Goal: Entertainment & Leisure: Browse casually

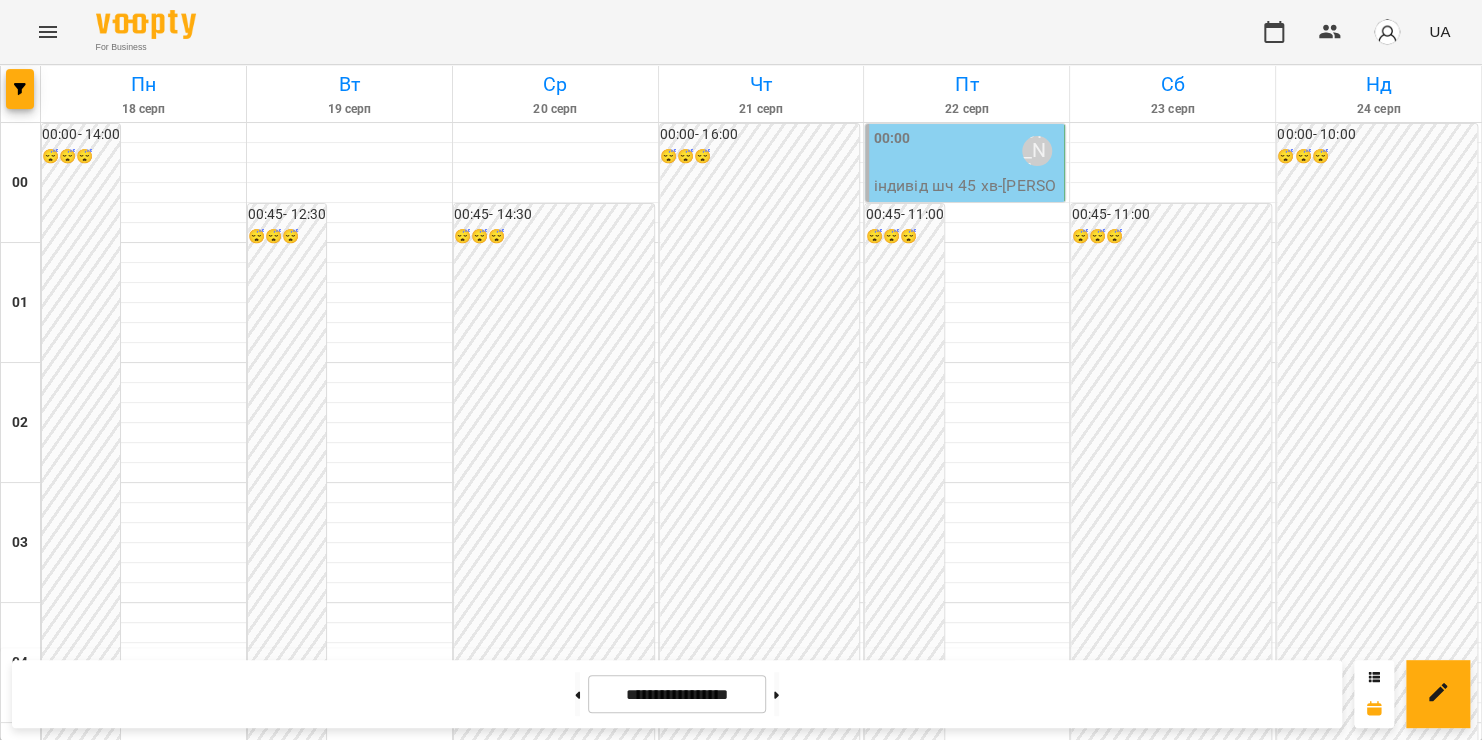
scroll to position [2052, 0]
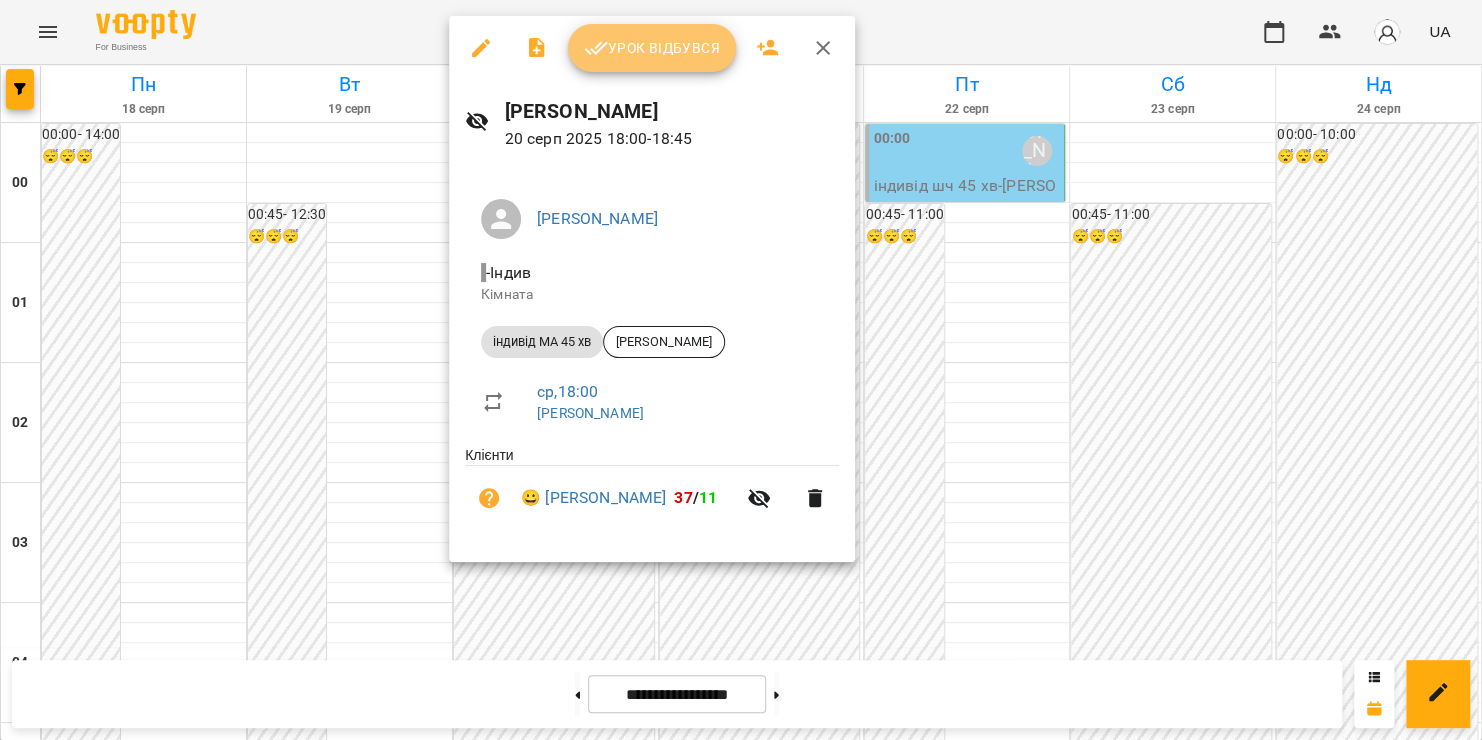
click at [656, 52] on span "Урок відбувся" at bounding box center [652, 48] width 136 height 24
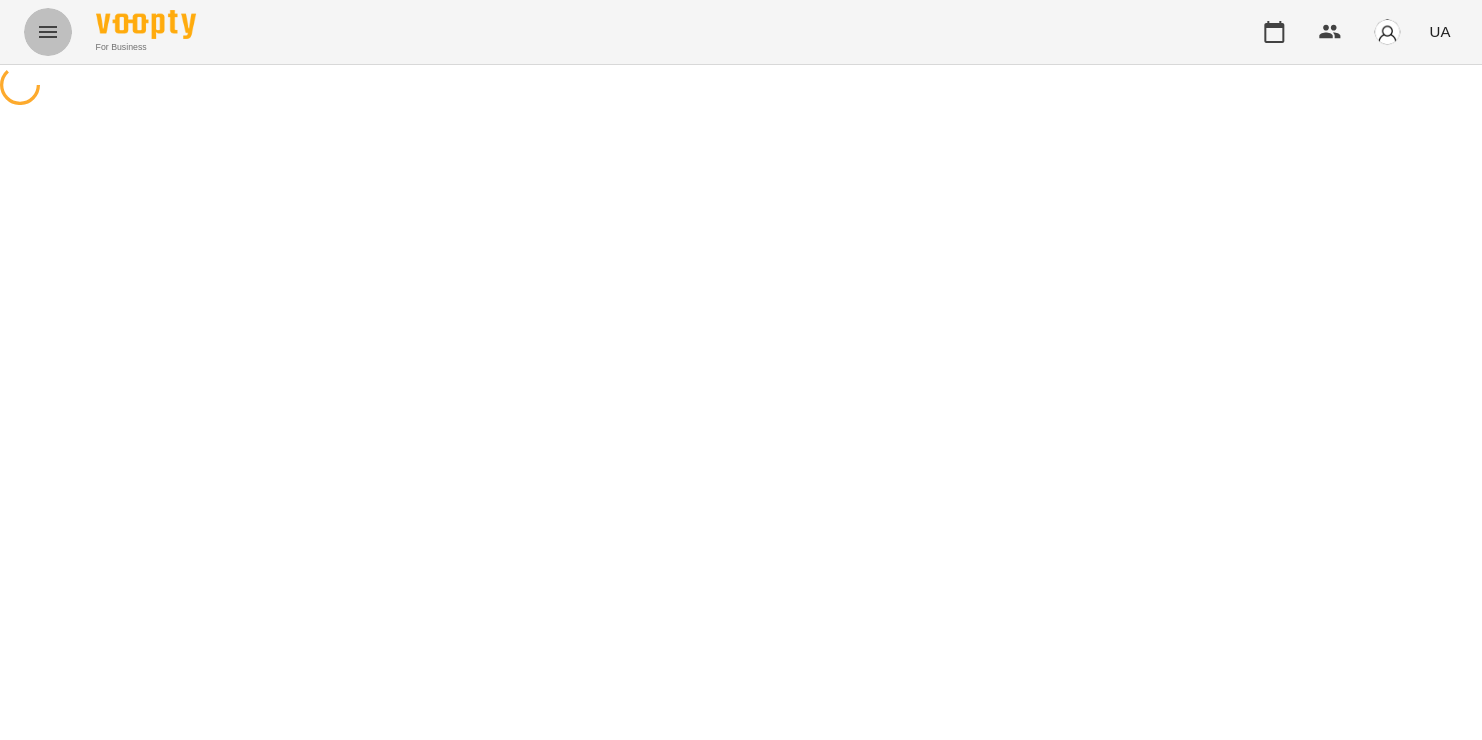
click at [57, 32] on icon "Menu" at bounding box center [48, 32] width 24 height 24
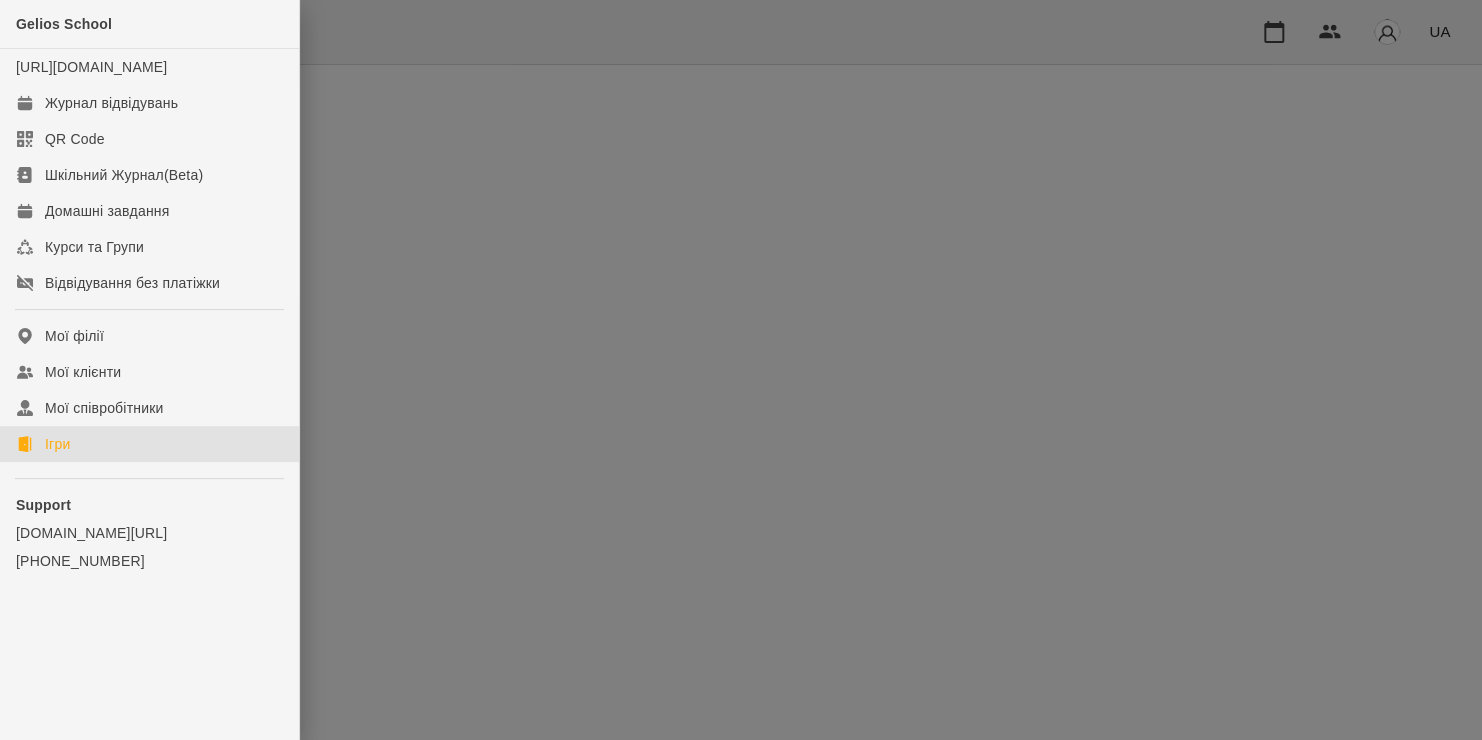
click at [75, 459] on link "Ігри" at bounding box center [149, 444] width 299 height 36
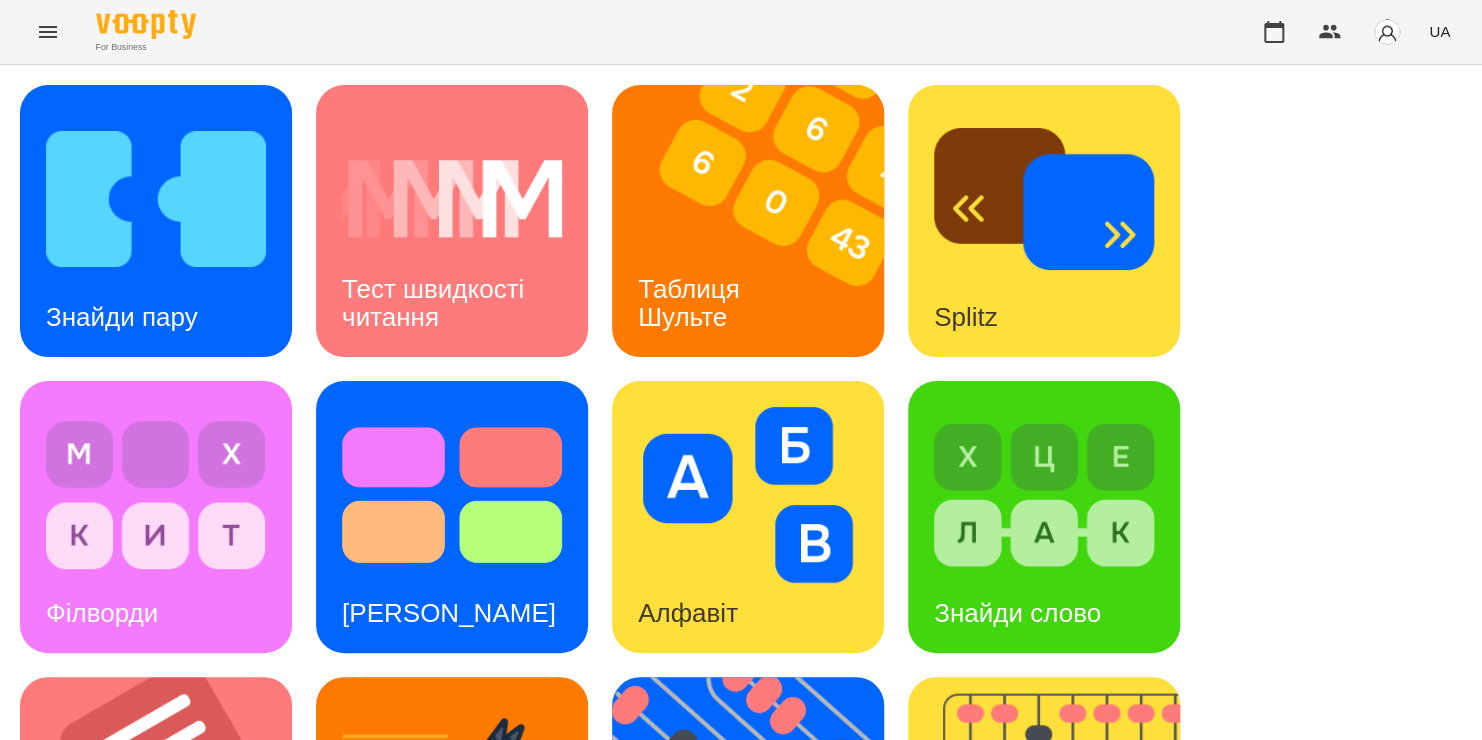
scroll to position [286, 0]
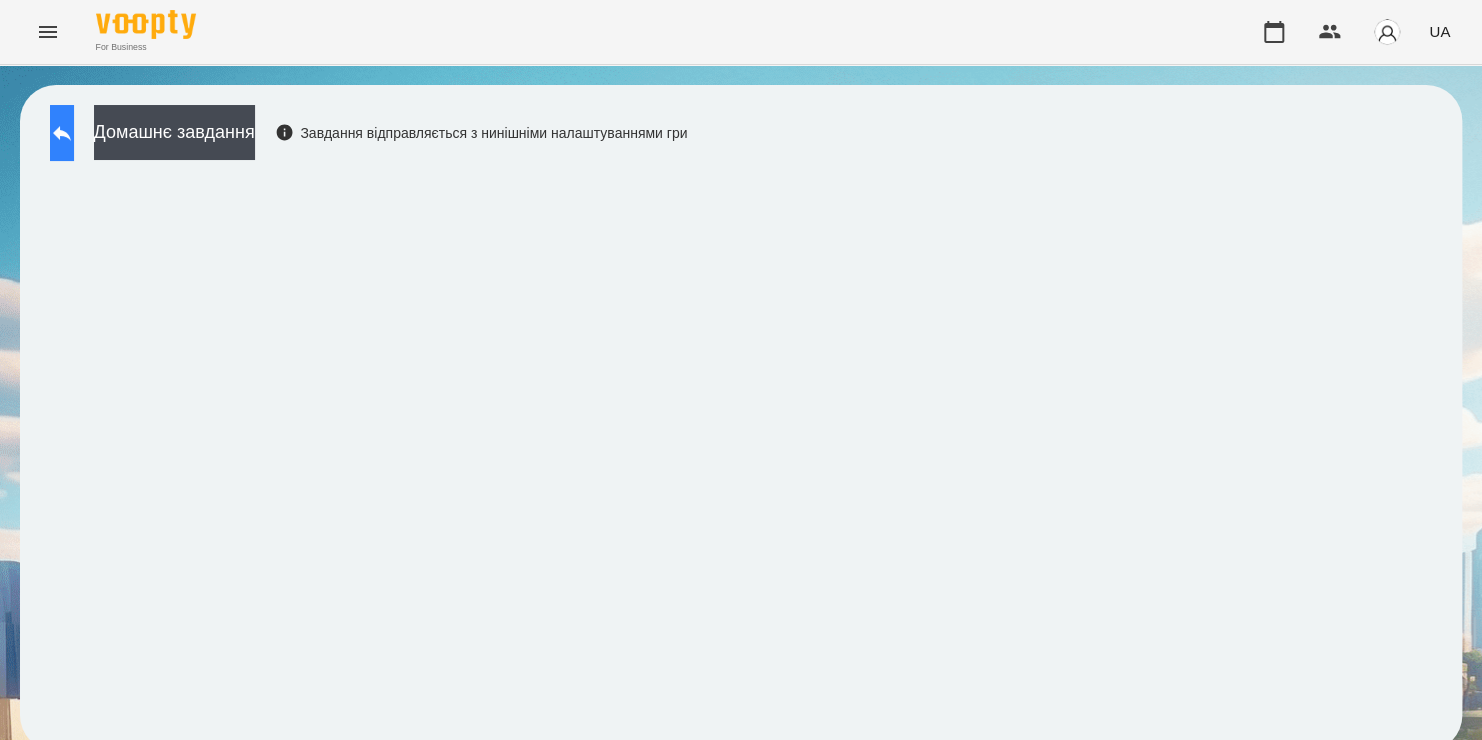
click at [74, 138] on icon at bounding box center [62, 133] width 24 height 24
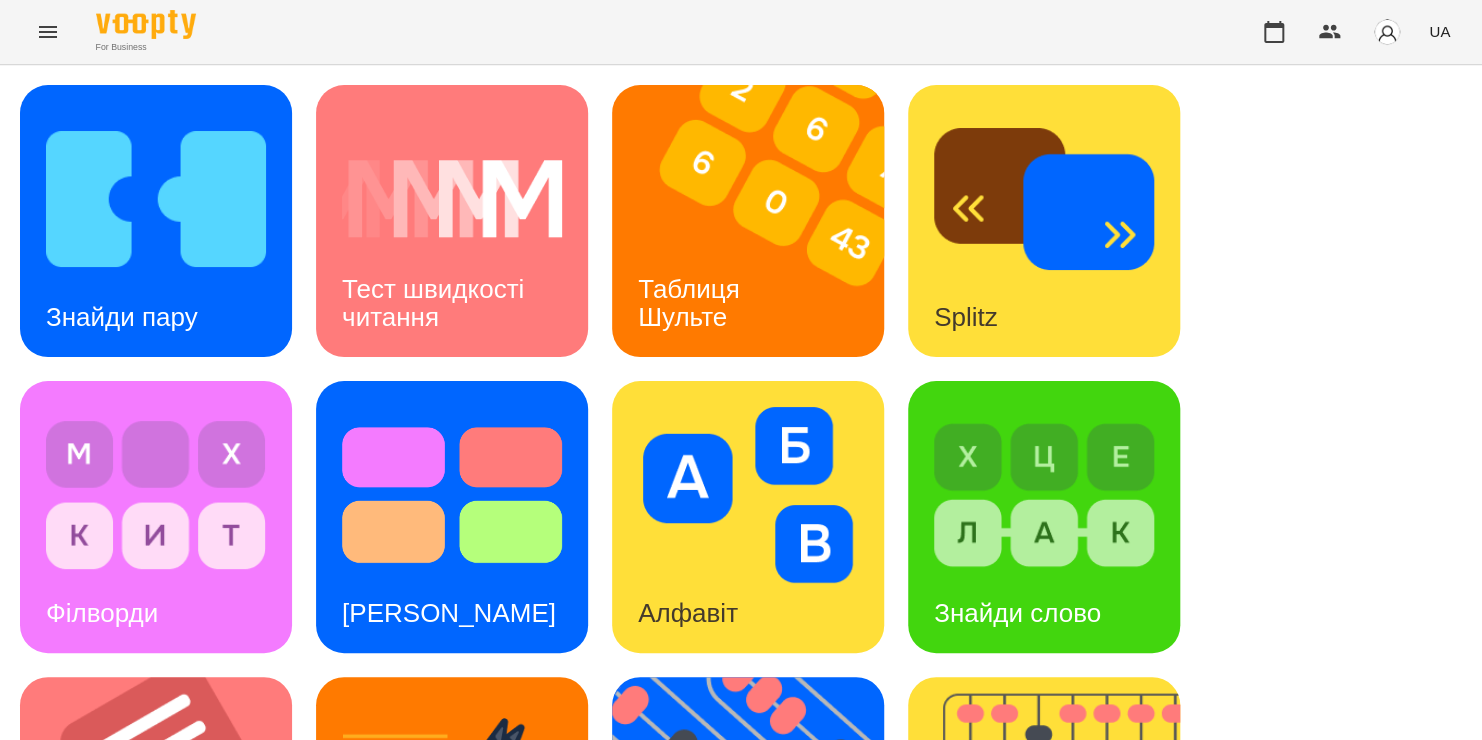
scroll to position [508, 0]
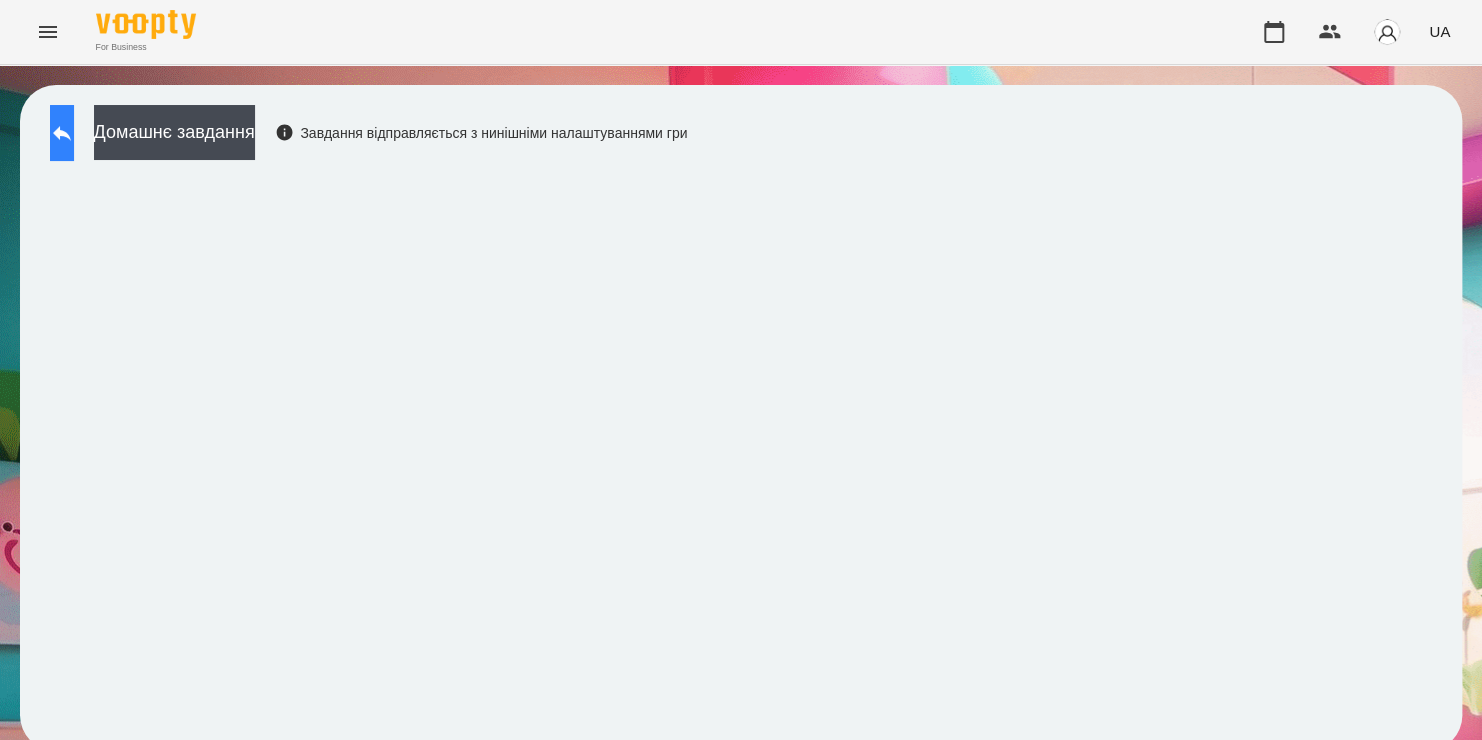
click at [56, 132] on button at bounding box center [62, 133] width 24 height 56
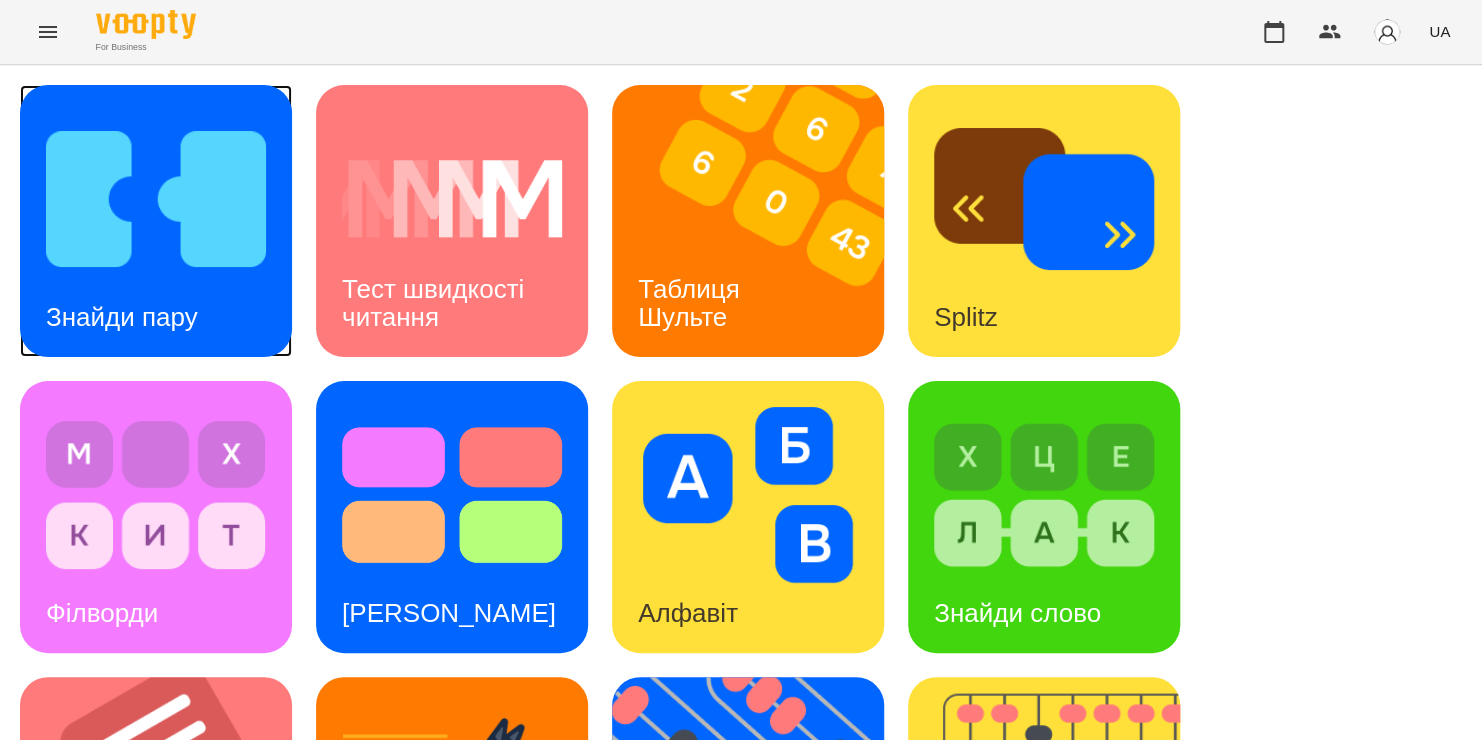
click at [150, 220] on img at bounding box center [156, 199] width 220 height 176
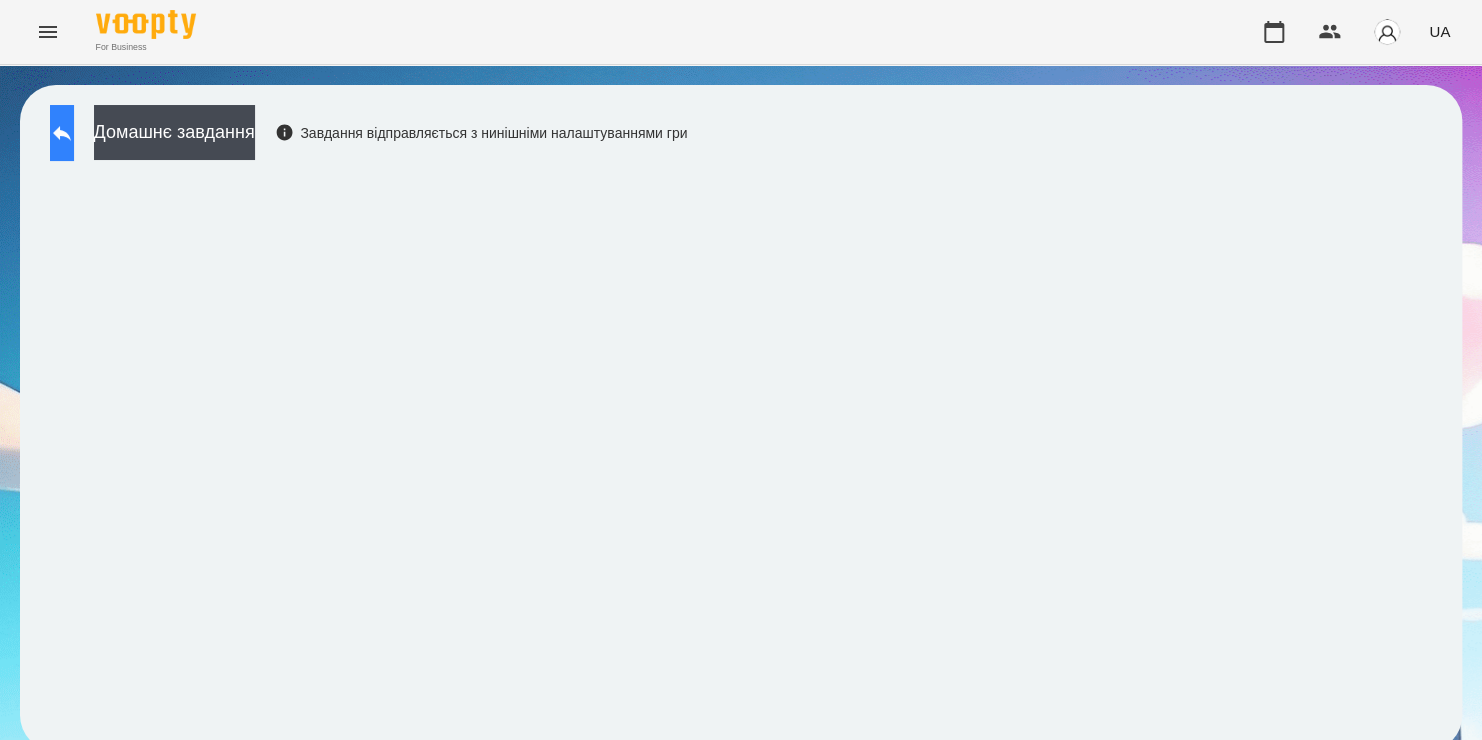
click at [71, 136] on icon at bounding box center [62, 133] width 18 height 15
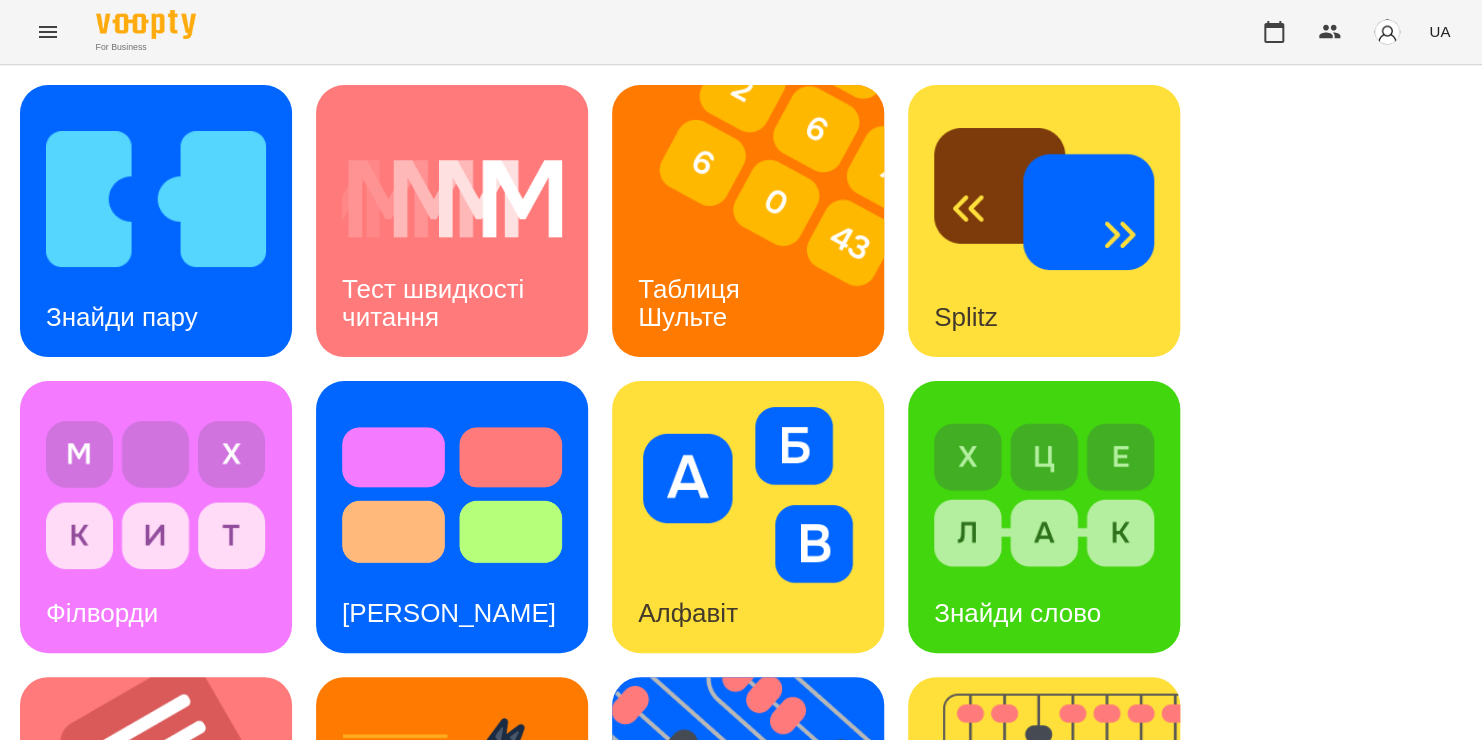
scroll to position [492, 0]
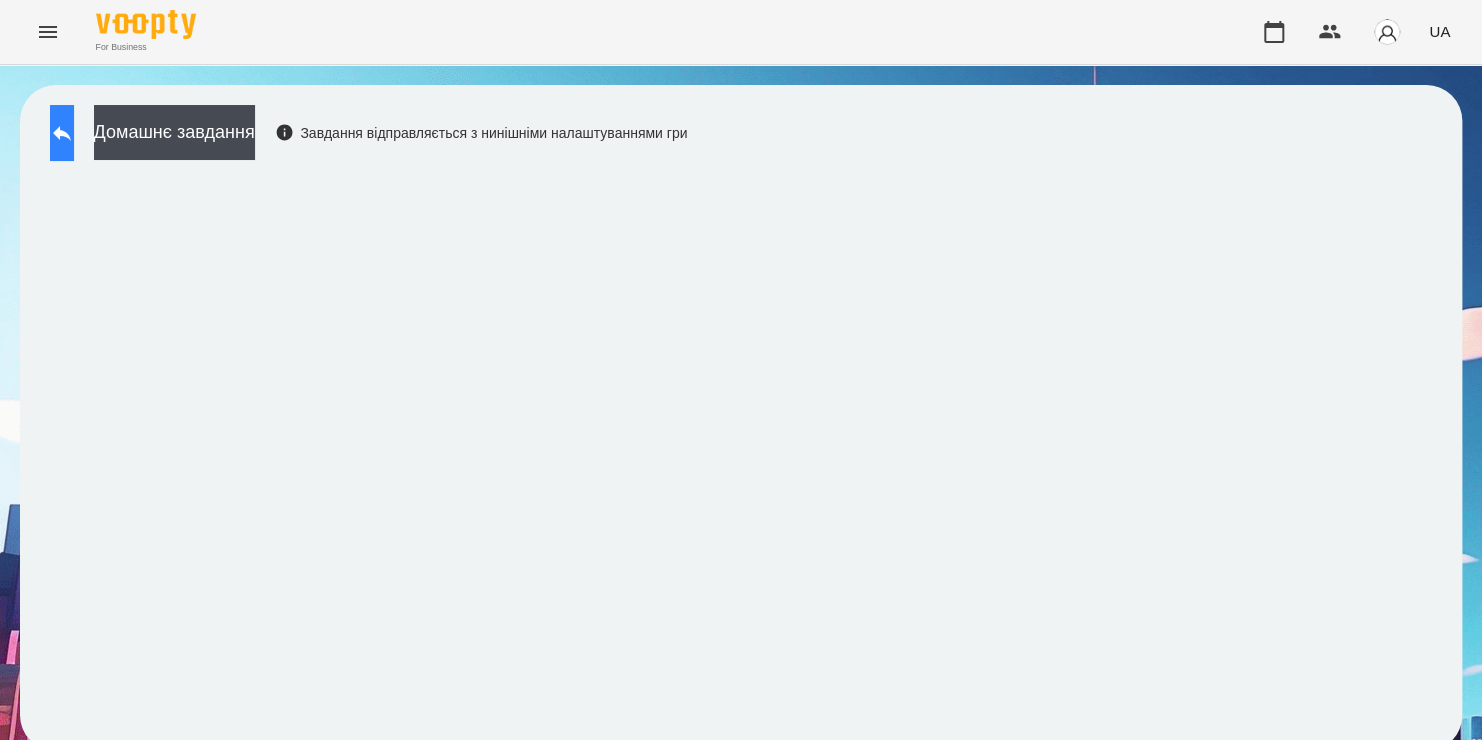
click at [74, 128] on icon at bounding box center [62, 133] width 24 height 24
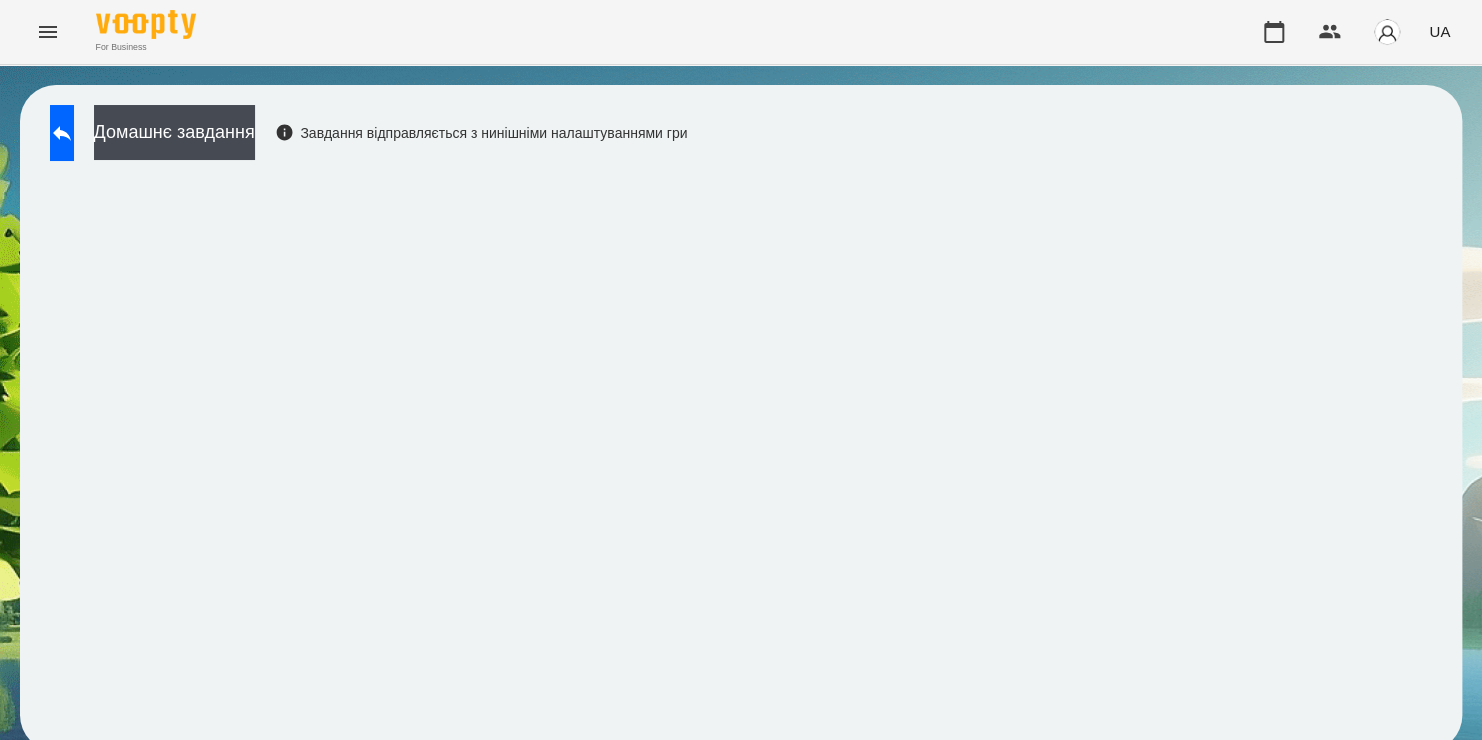
scroll to position [11, 0]
click at [71, 126] on icon at bounding box center [62, 133] width 18 height 15
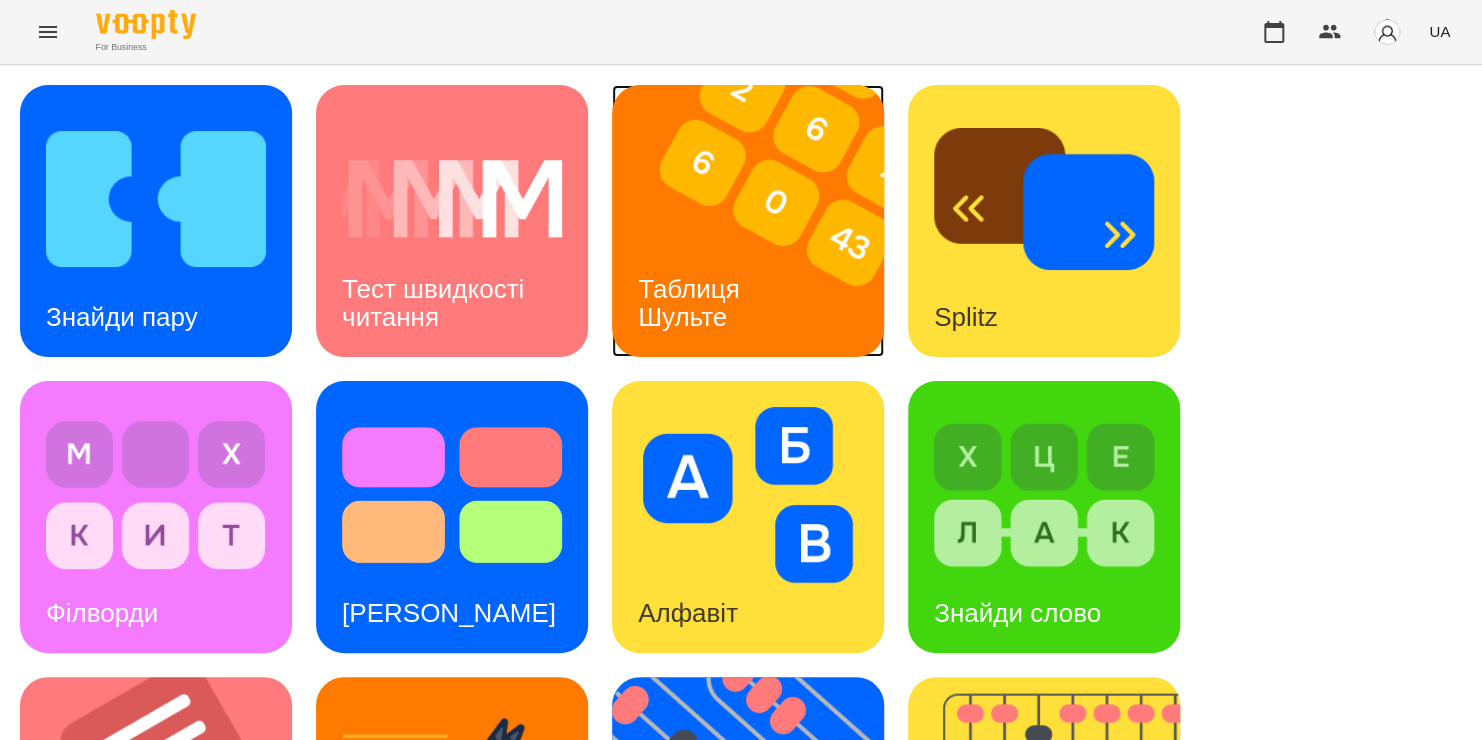
click at [691, 208] on img at bounding box center [760, 221] width 297 height 272
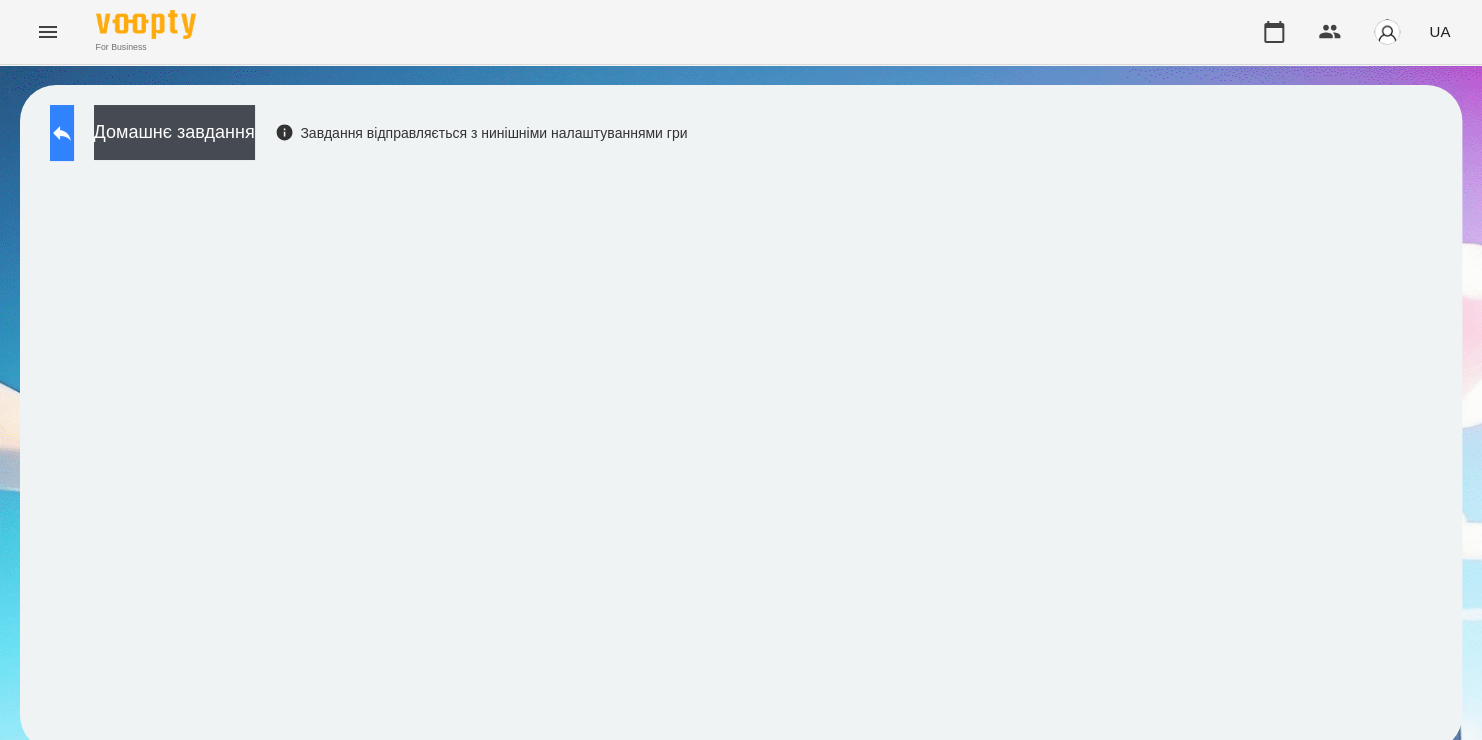
click at [74, 140] on icon at bounding box center [62, 133] width 24 height 24
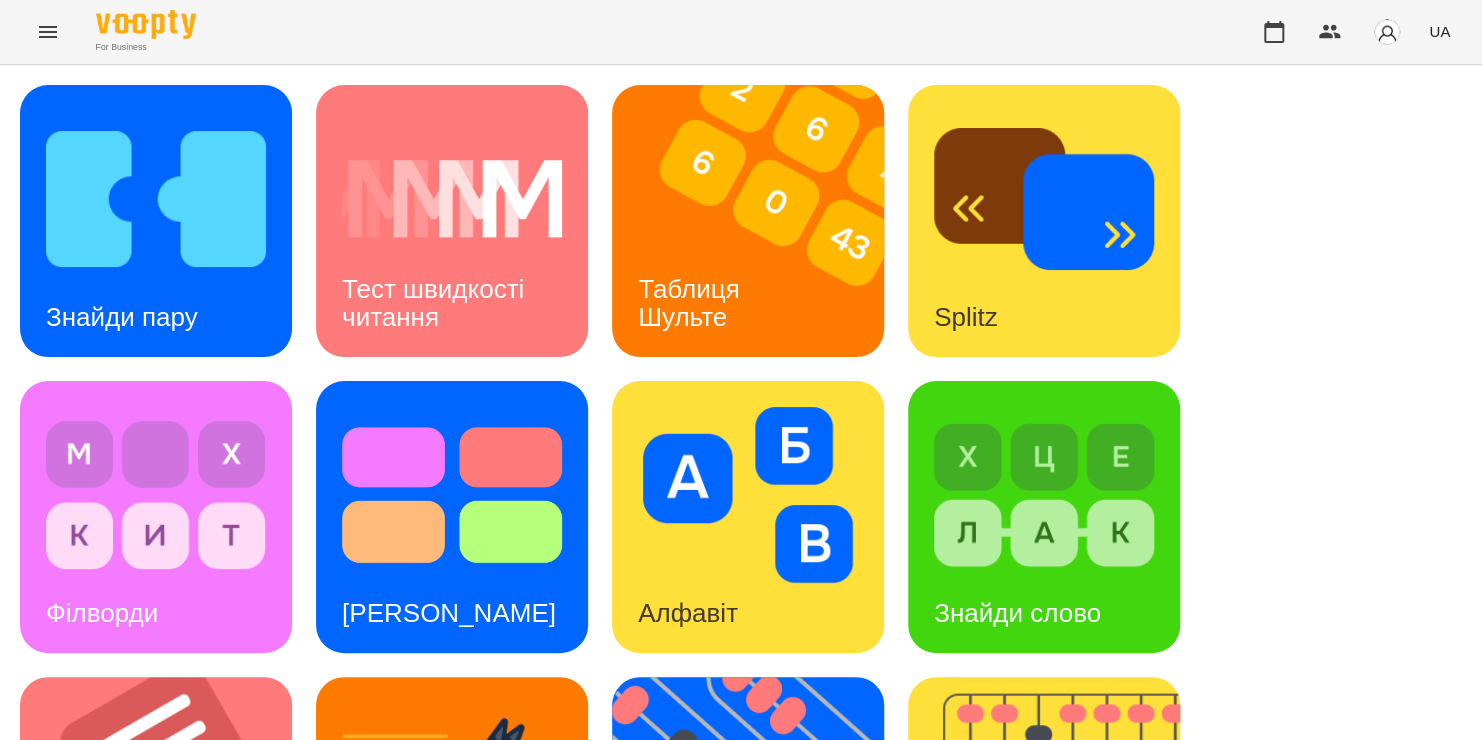
scroll to position [620, 0]
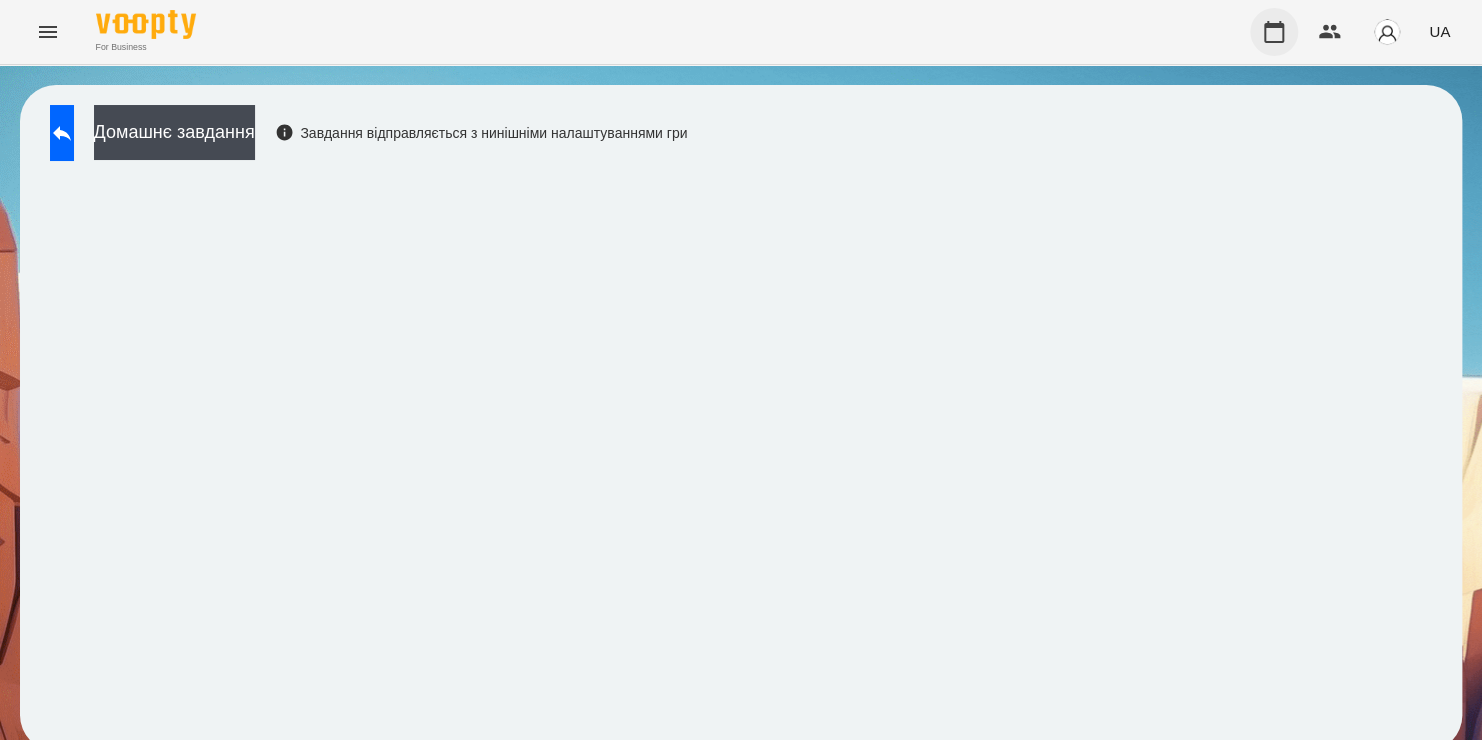
click at [1269, 35] on icon "button" at bounding box center [1274, 32] width 24 height 24
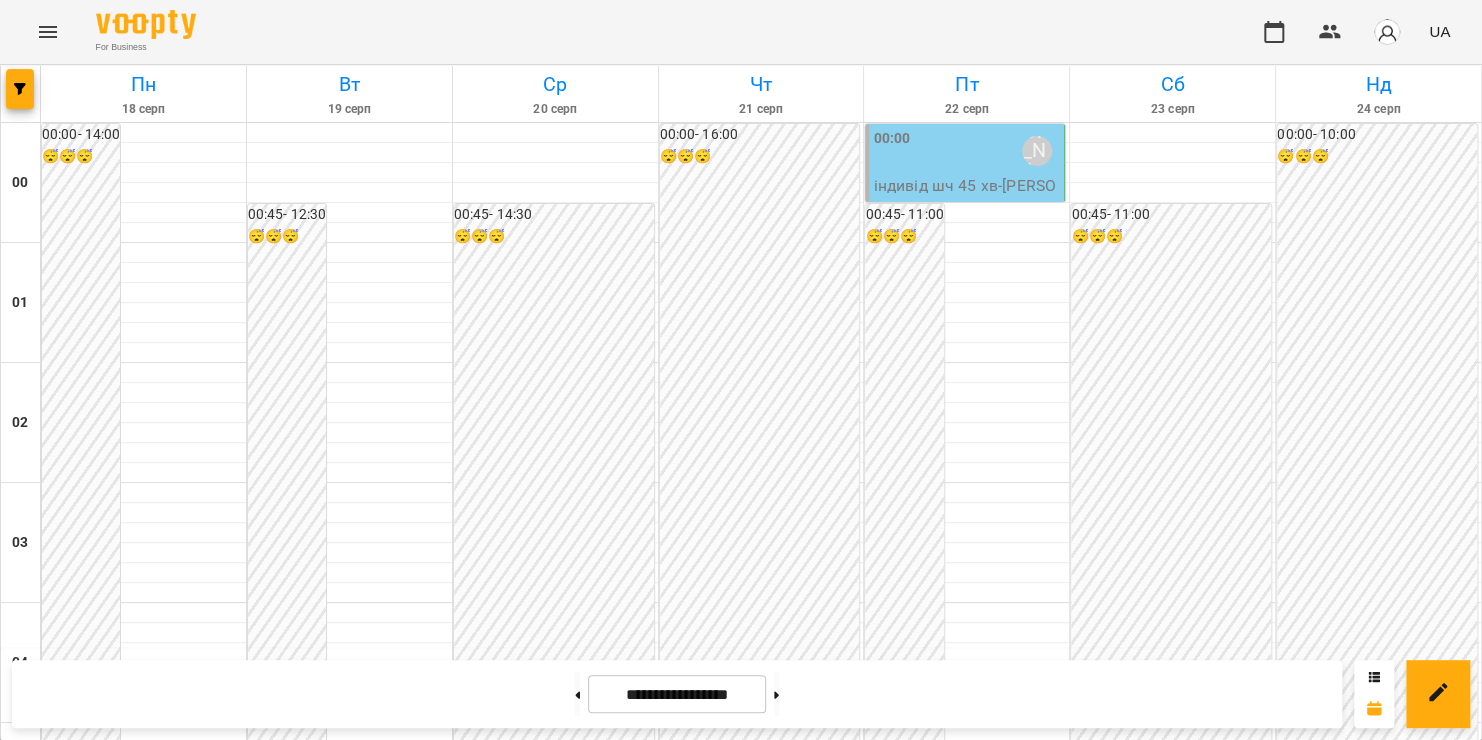
scroll to position [2087, 0]
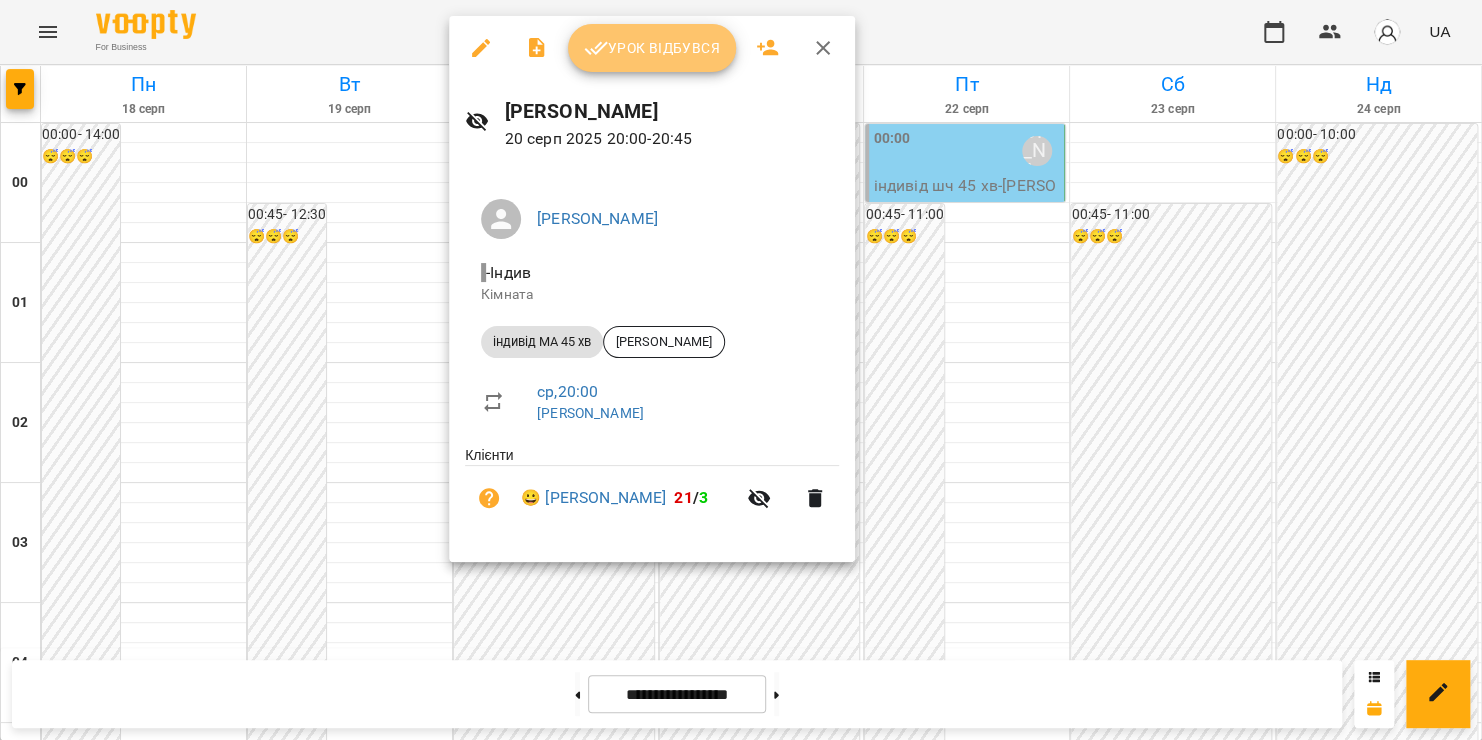
click at [661, 38] on span "Урок відбувся" at bounding box center [652, 48] width 136 height 24
